Goal: Find specific page/section: Find specific page/section

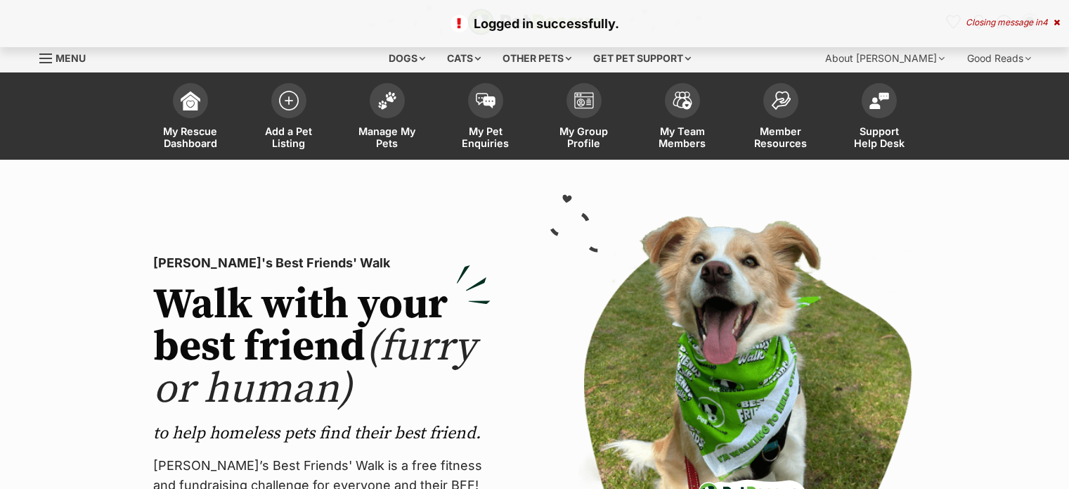
click at [380, 112] on span at bounding box center [387, 100] width 35 height 35
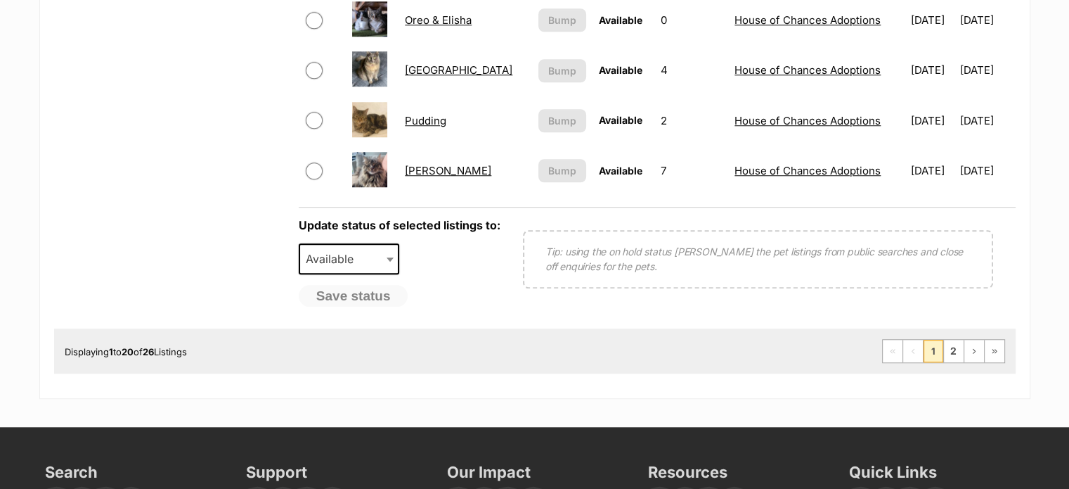
scroll to position [1183, 0]
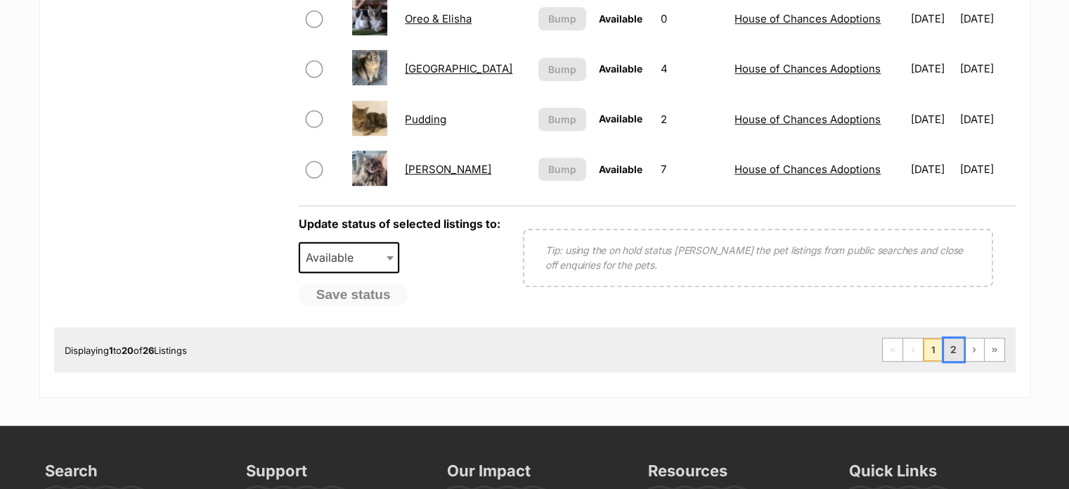
click at [953, 340] on link "2" at bounding box center [954, 349] width 20 height 22
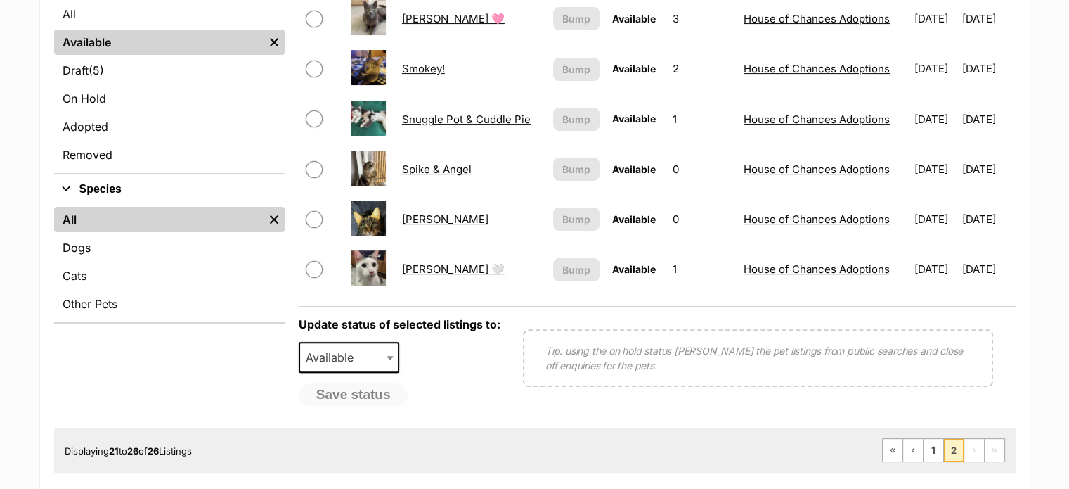
scroll to position [385, 0]
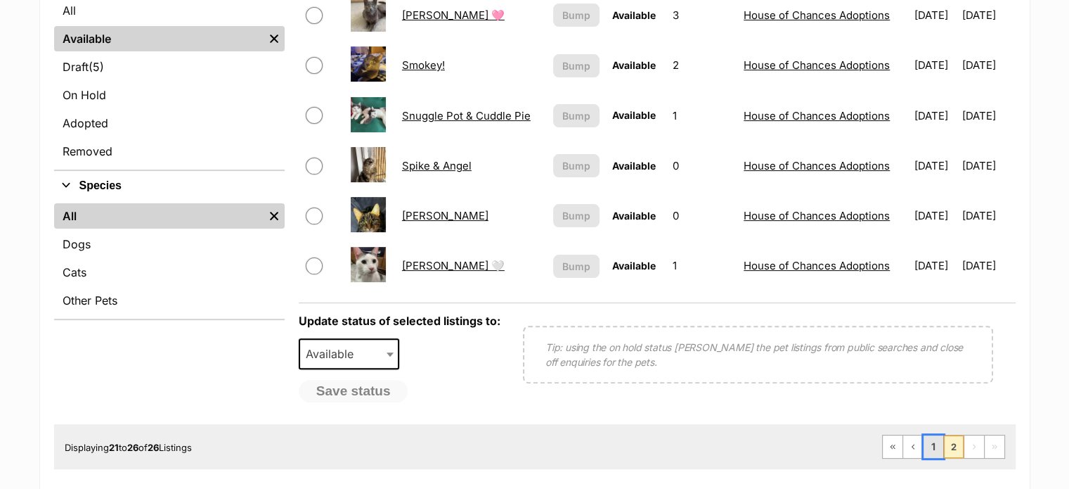
click at [932, 441] on link "1" at bounding box center [934, 446] width 20 height 22
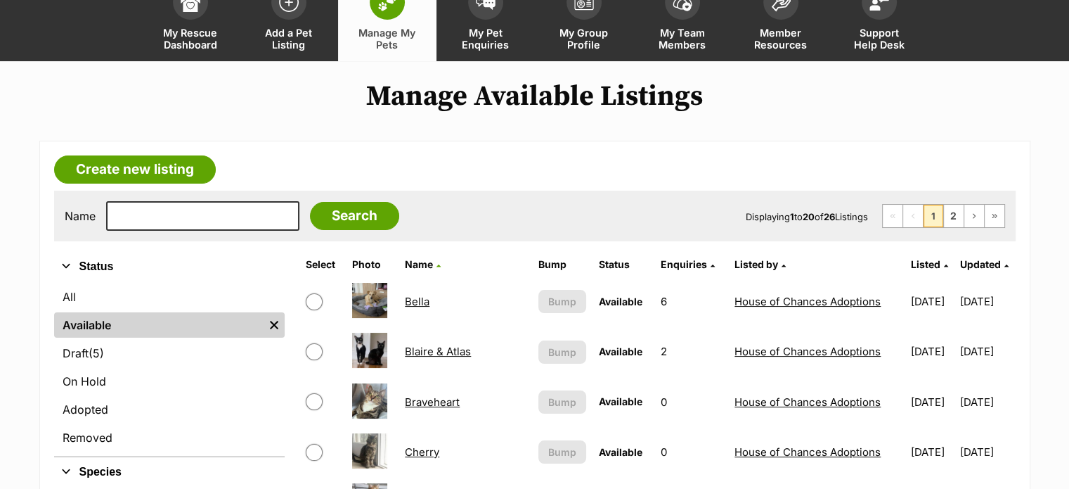
scroll to position [81, 0]
